Goal: Task Accomplishment & Management: Complete application form

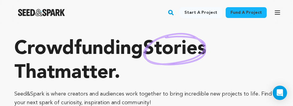
click at [280, 16] on icon "button" at bounding box center [277, 12] width 7 height 7
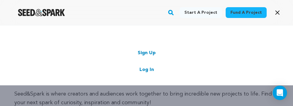
click at [147, 71] on link "Log In" at bounding box center [146, 69] width 14 height 7
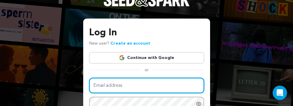
scroll to position [18, 0]
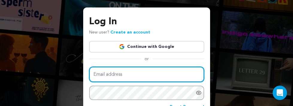
click at [139, 75] on input "Email address" at bounding box center [146, 74] width 115 height 15
type input "[EMAIL_ADDRESS][DOMAIN_NAME]"
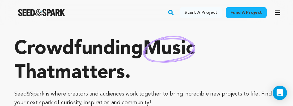
click at [276, 14] on icon "button" at bounding box center [277, 13] width 5 height 4
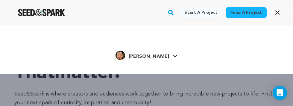
click at [148, 56] on span "Christopher V." at bounding box center [149, 56] width 40 height 5
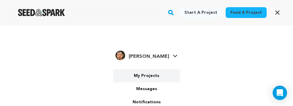
click at [144, 74] on link "My Projects" at bounding box center [146, 75] width 67 height 13
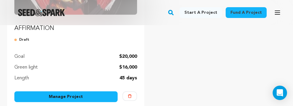
scroll to position [149, 0]
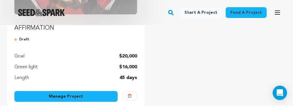
click at [80, 97] on link "Manage Project" at bounding box center [65, 96] width 103 height 11
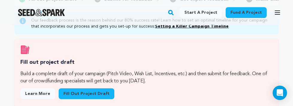
scroll to position [94, 0]
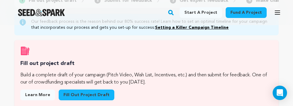
click at [92, 90] on link "Fill out project draft" at bounding box center [87, 94] width 56 height 11
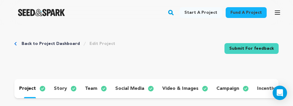
click at [61, 88] on p "story" at bounding box center [60, 88] width 13 height 7
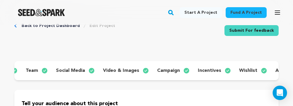
scroll to position [0, 58]
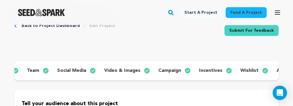
click at [130, 70] on p "video & images" at bounding box center [122, 70] width 36 height 7
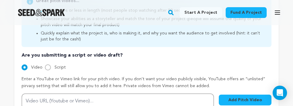
scroll to position [226, 0]
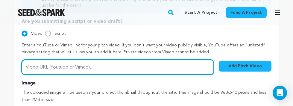
click at [127, 64] on input "Video URL (Youtube or Vimeo)..." at bounding box center [118, 67] width 192 height 15
paste input "https://youtu.be/1KCL6I6LOpk"
type input "https://youtu.be/1KCL6I6LOpk"
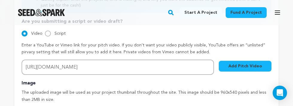
click at [235, 66] on button "Add Pitch Video" at bounding box center [245, 66] width 53 height 11
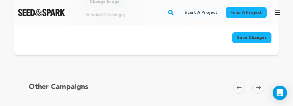
scroll to position [391, 0]
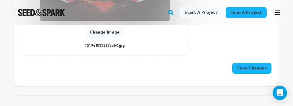
click at [241, 64] on button "Save Changes" at bounding box center [251, 68] width 39 height 11
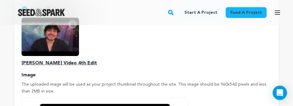
scroll to position [256, 0]
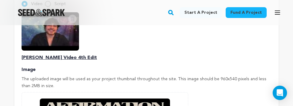
click at [31, 67] on p "Image" at bounding box center [147, 69] width 250 height 7
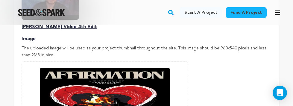
scroll to position [371, 0]
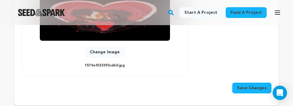
click at [110, 53] on button "Change Image" at bounding box center [104, 52] width 39 height 11
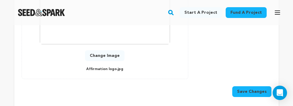
scroll to position [389, 0]
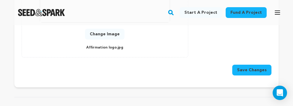
click at [247, 68] on button "Save Changes" at bounding box center [251, 70] width 39 height 11
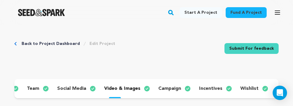
scroll to position [0, 0]
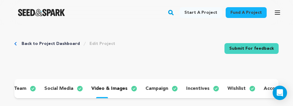
click at [229, 85] on p "wishlist" at bounding box center [236, 88] width 18 height 7
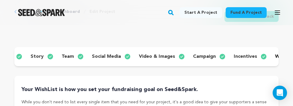
scroll to position [0, 22]
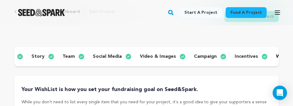
click at [39, 54] on p "story" at bounding box center [37, 56] width 13 height 7
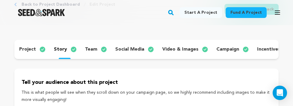
click at [36, 50] on div "project" at bounding box center [31, 50] width 35 height 10
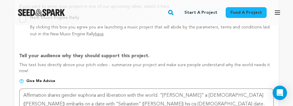
scroll to position [389, 0]
